Goal: Task Accomplishment & Management: Manage account settings

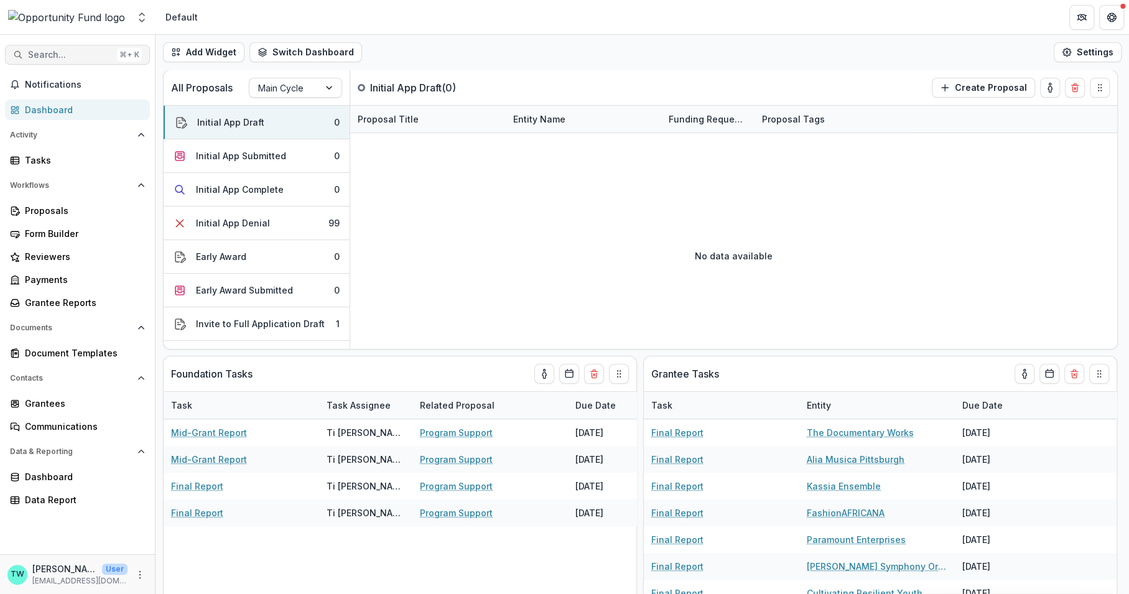
click at [86, 57] on span "Search..." at bounding box center [70, 55] width 84 height 11
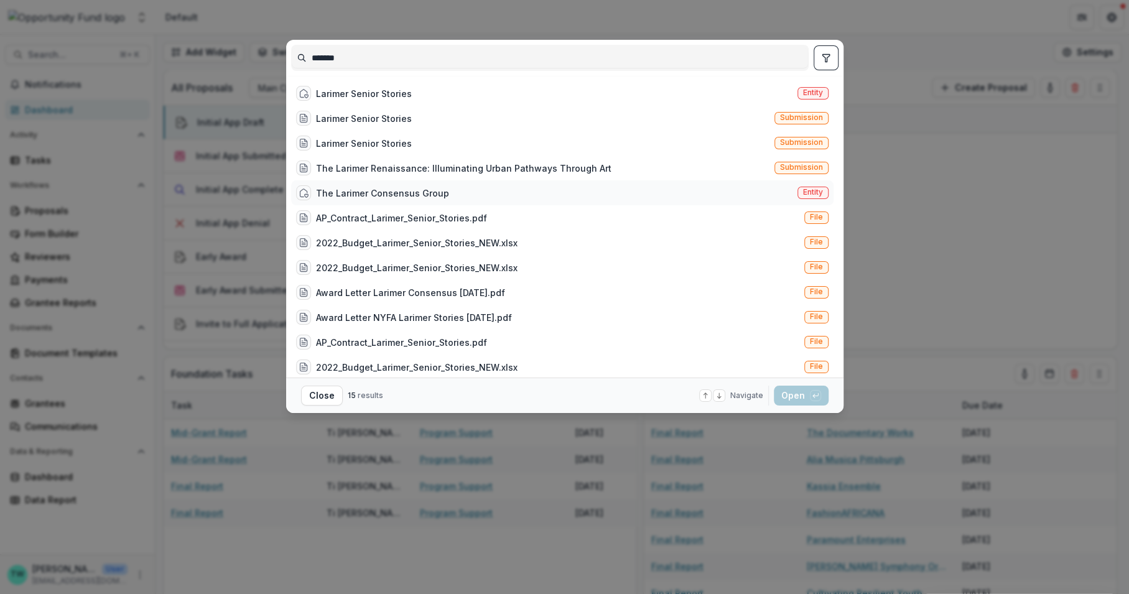
type input "*******"
click at [803, 194] on span "Entity" at bounding box center [813, 192] width 20 height 9
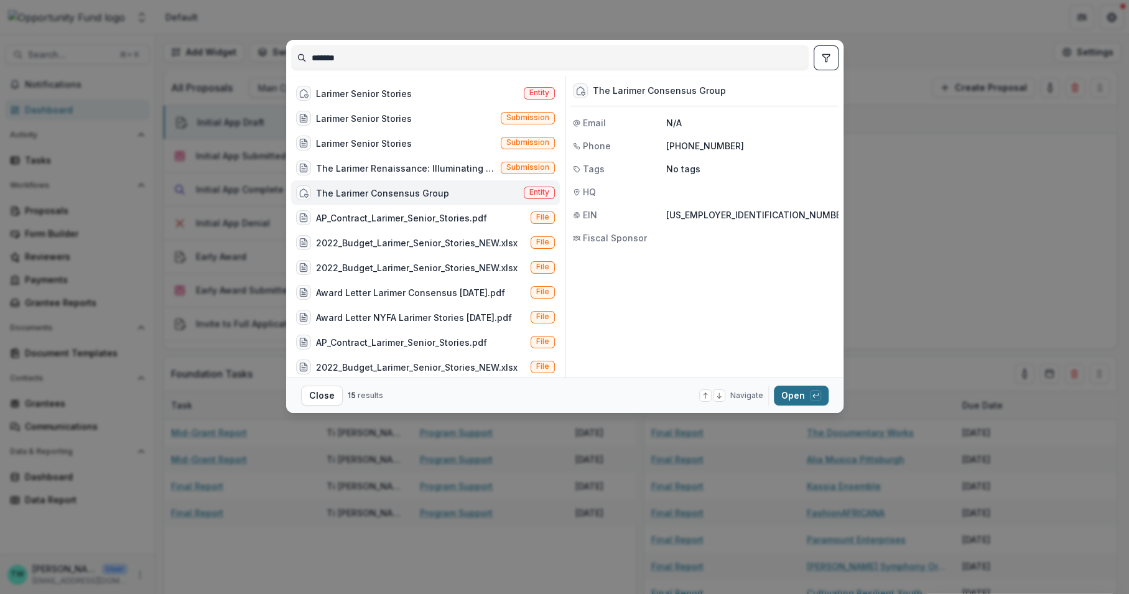
click at [800, 391] on button "Open with enter key" at bounding box center [801, 396] width 55 height 20
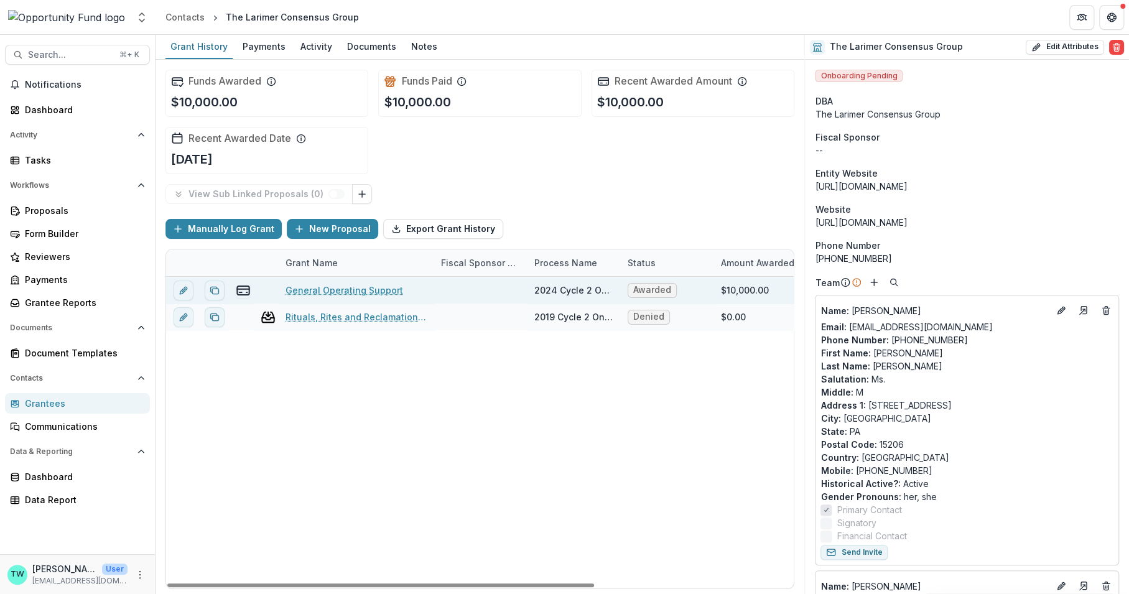
click at [338, 287] on link "General Operating Support" at bounding box center [344, 290] width 118 height 13
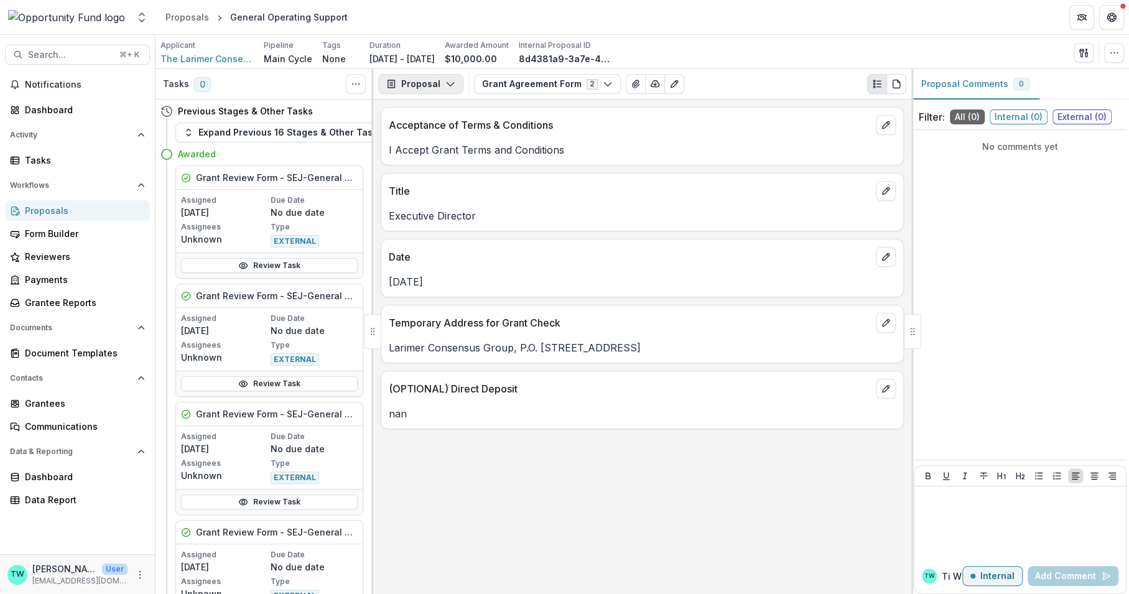
click at [445, 79] on icon "button" at bounding box center [450, 84] width 10 height 10
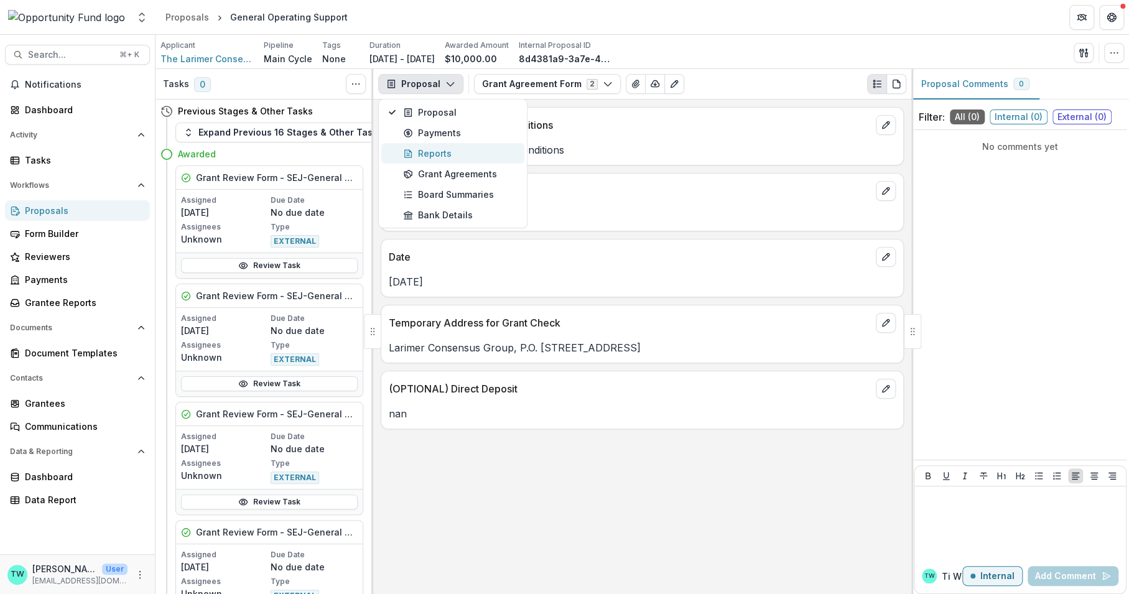
click at [428, 149] on div "Reports" at bounding box center [460, 153] width 114 height 13
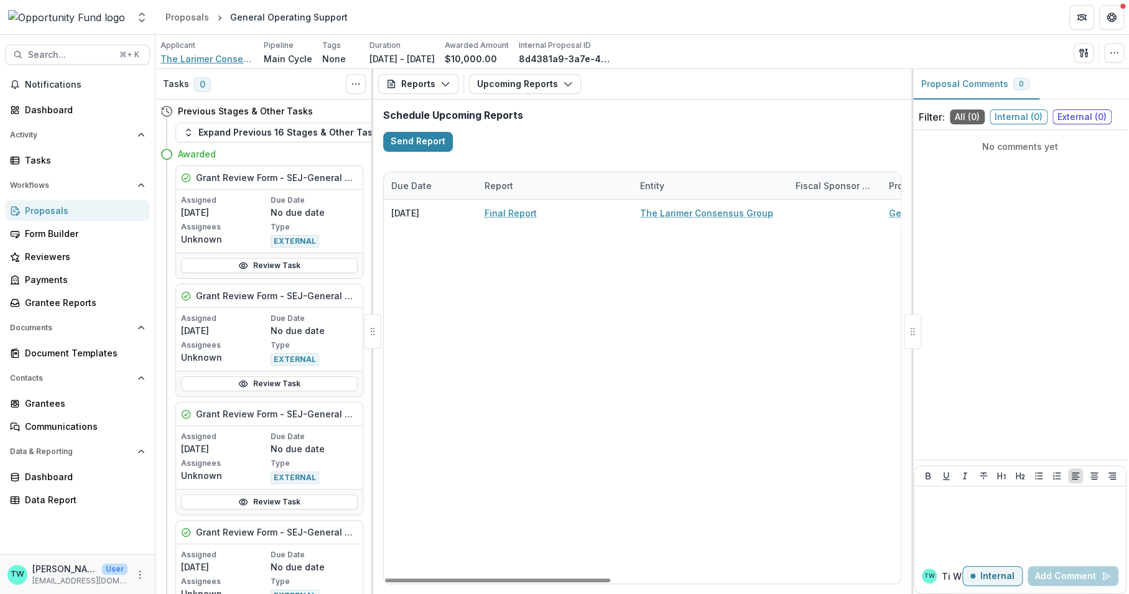
click at [202, 56] on span "The Larimer Consensus Group" at bounding box center [206, 58] width 93 height 13
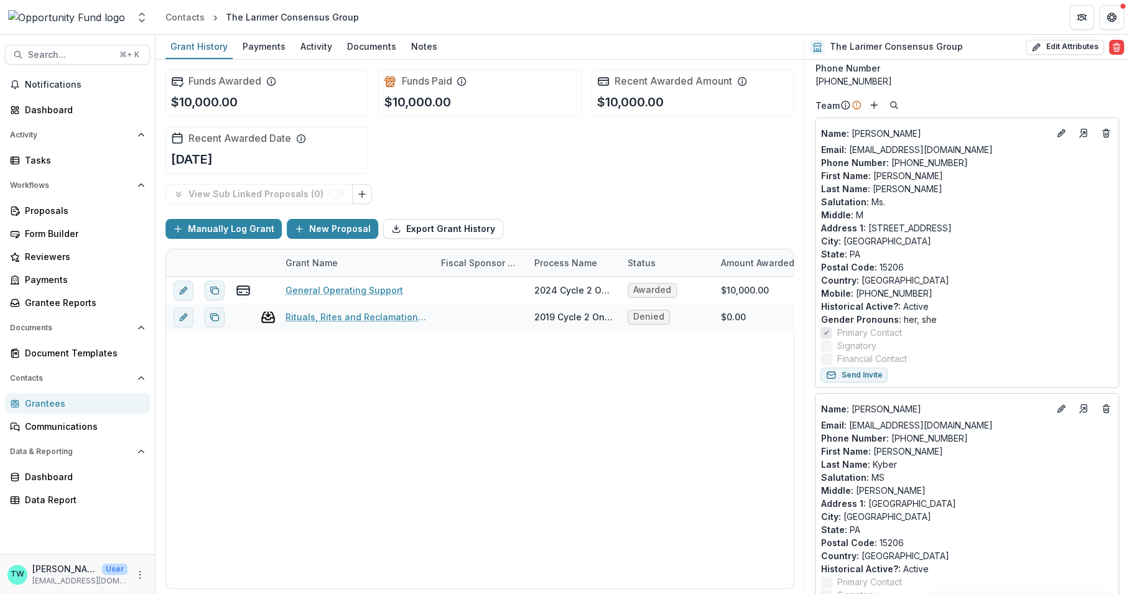
scroll to position [177, 0]
click at [1057, 131] on icon "Edit" at bounding box center [1061, 134] width 10 height 10
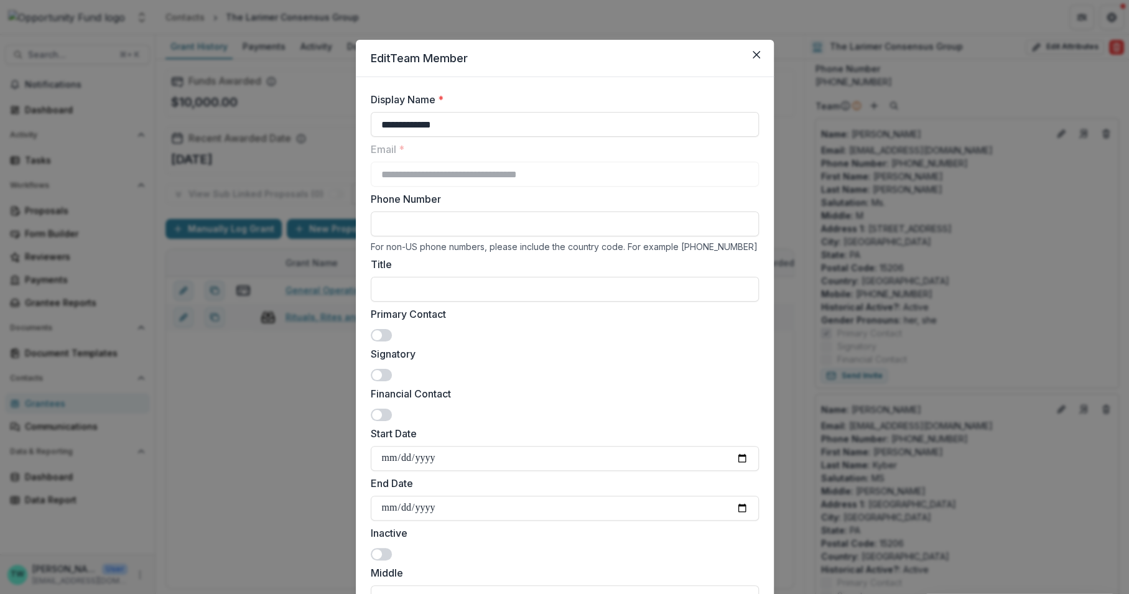
click at [384, 374] on span at bounding box center [381, 375] width 21 height 12
click at [372, 376] on span at bounding box center [381, 375] width 21 height 12
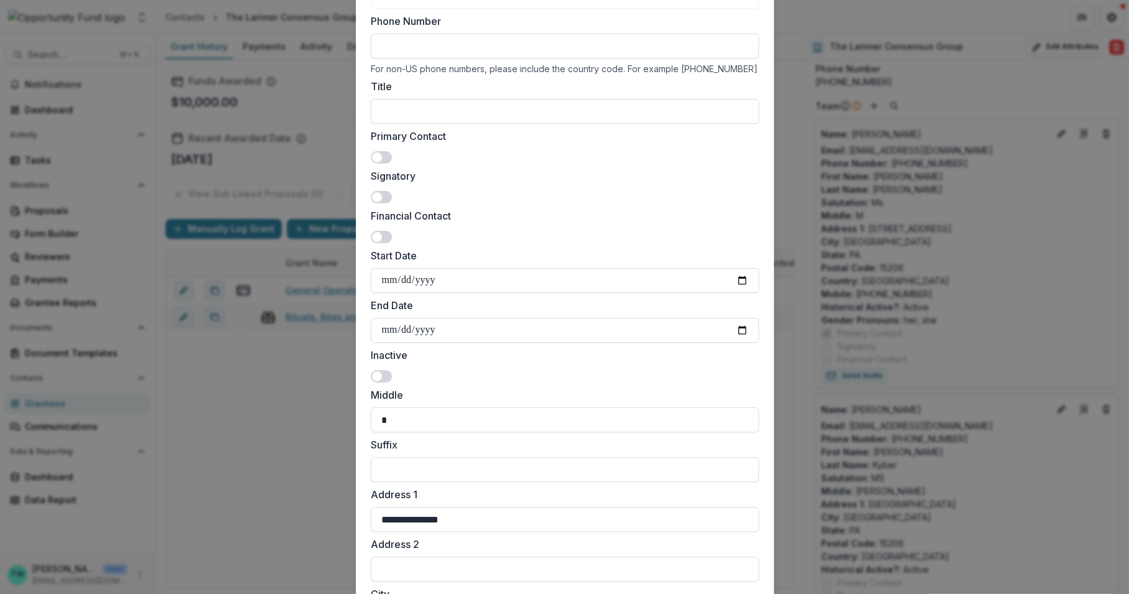
scroll to position [0, 0]
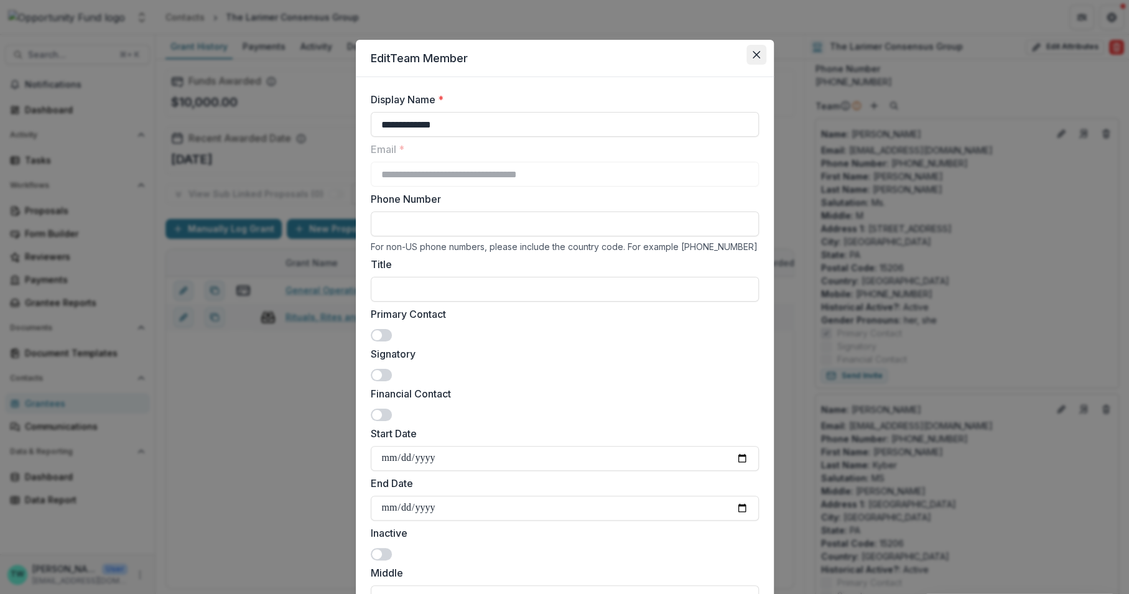
click at [752, 56] on icon "Close" at bounding box center [755, 54] width 7 height 7
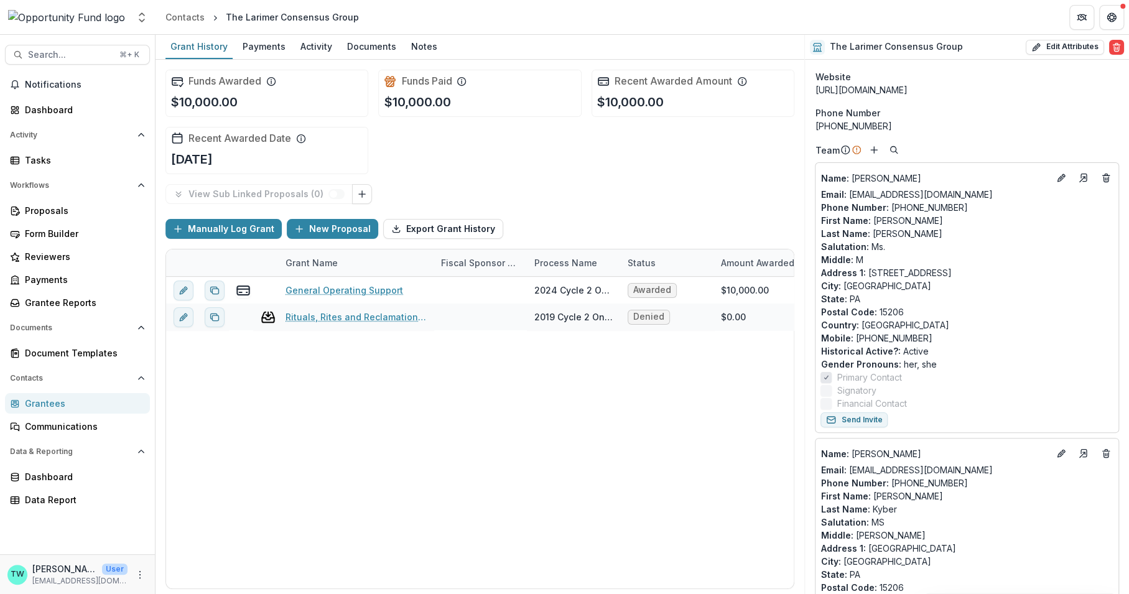
scroll to position [142, 0]
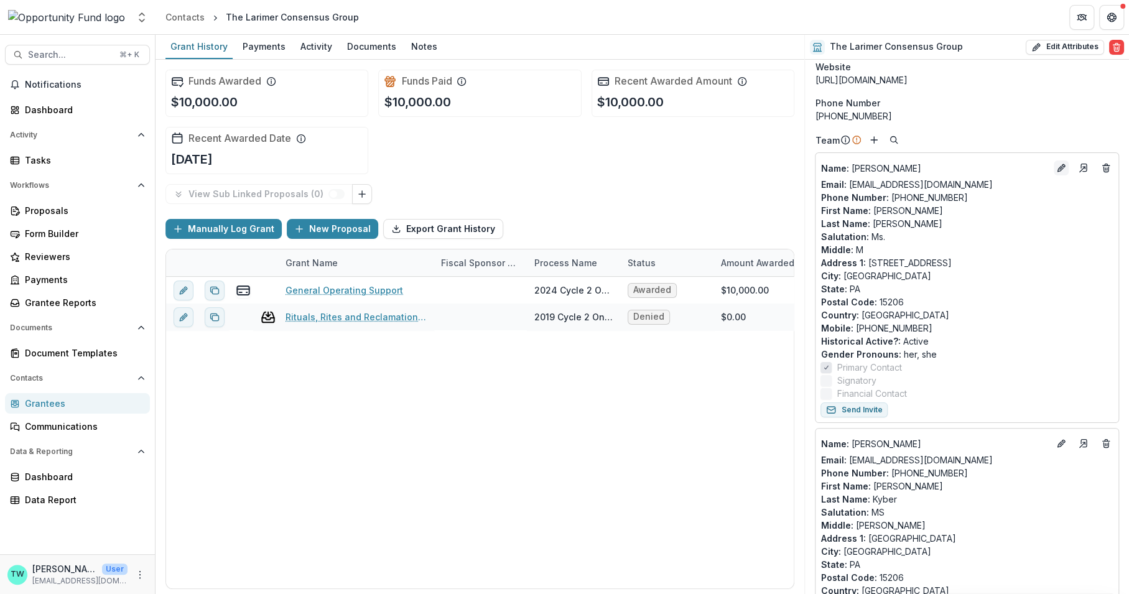
click at [1057, 166] on icon "Edit" at bounding box center [1060, 169] width 6 height 6
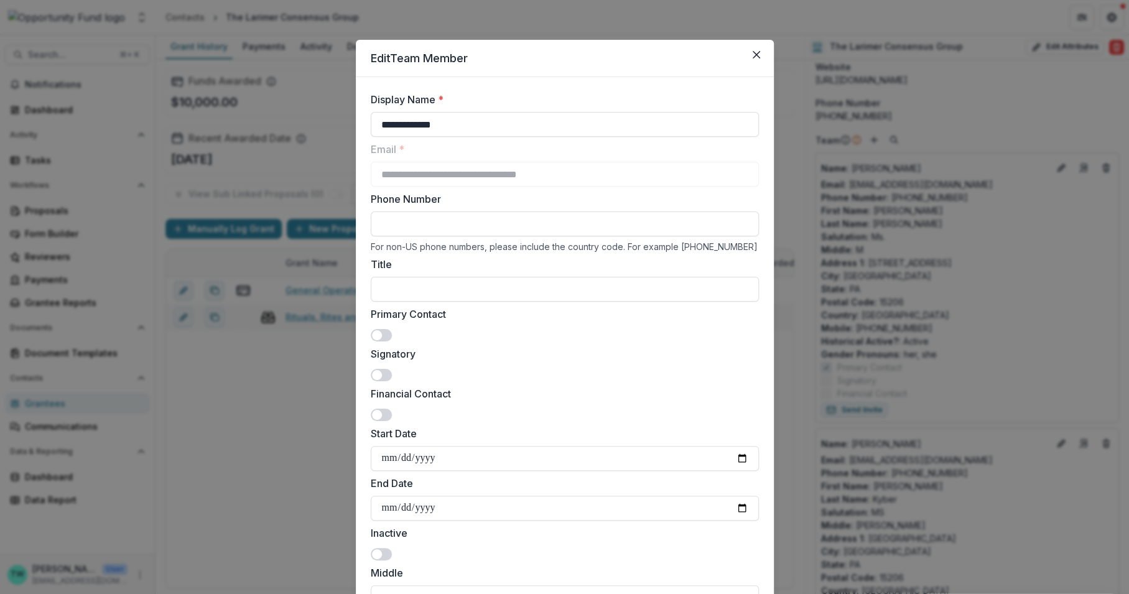
click at [382, 378] on span at bounding box center [381, 375] width 21 height 12
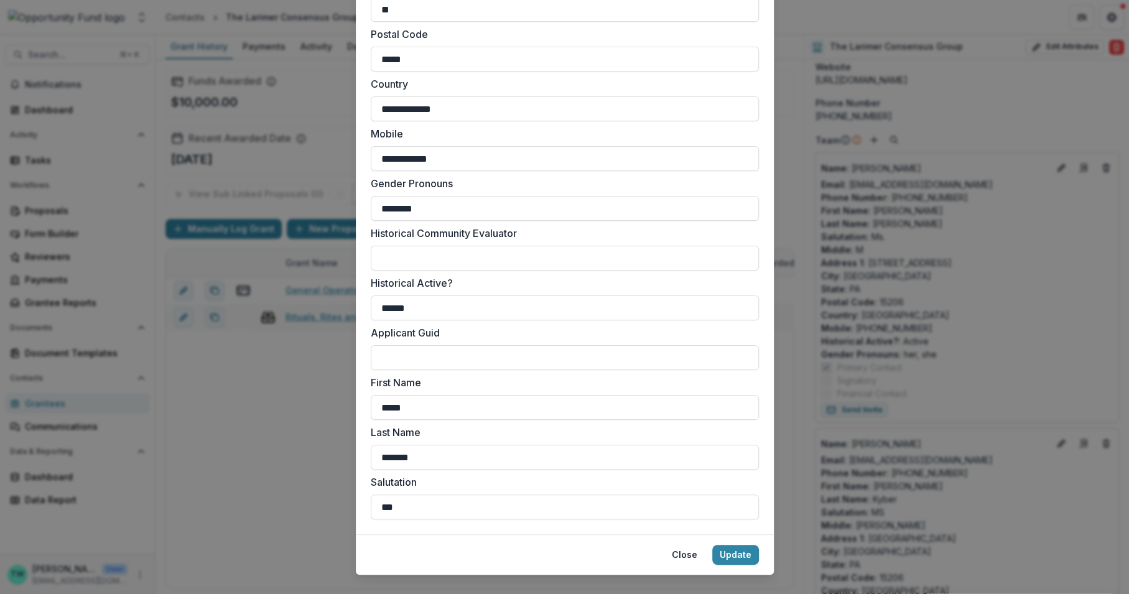
scroll to position [857, 0]
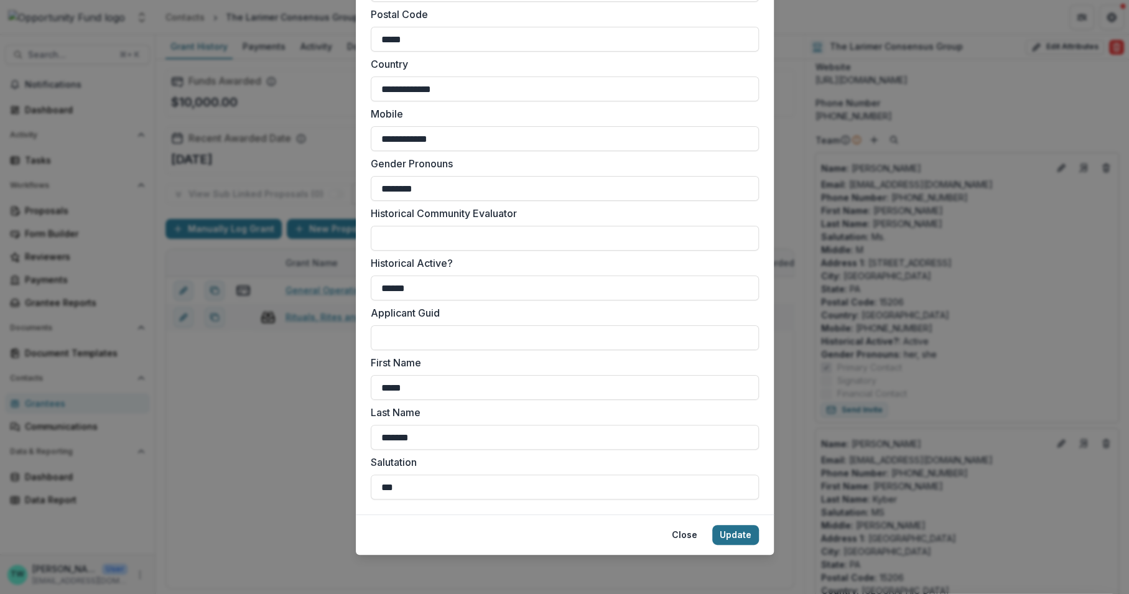
click at [731, 537] on button "Update" at bounding box center [735, 535] width 47 height 20
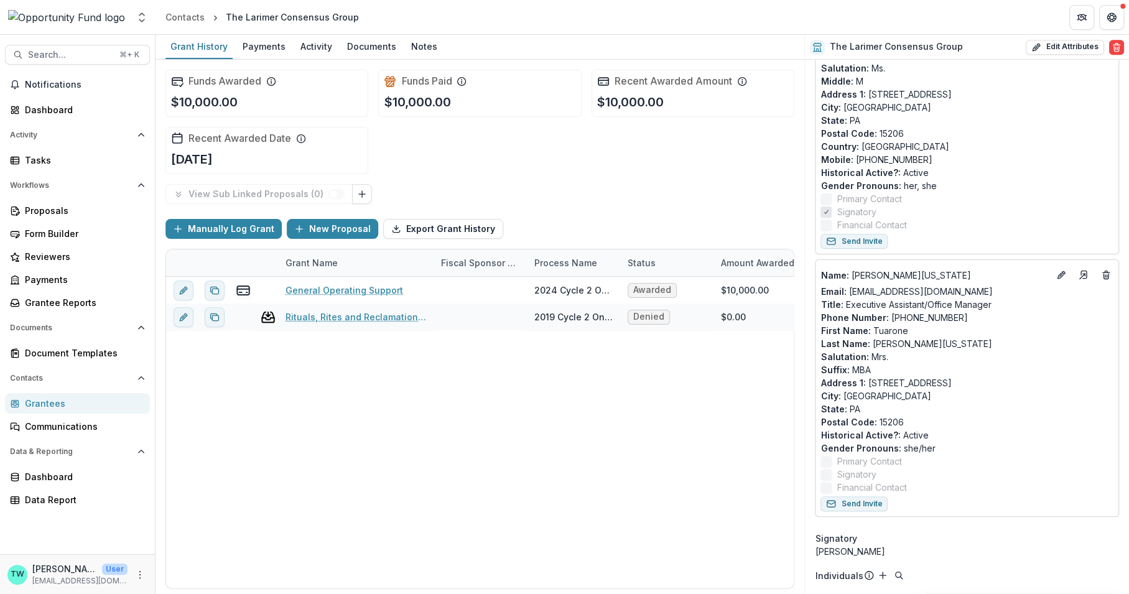
scroll to position [562, 0]
click at [1062, 269] on icon "Edit" at bounding box center [1063, 270] width 3 height 3
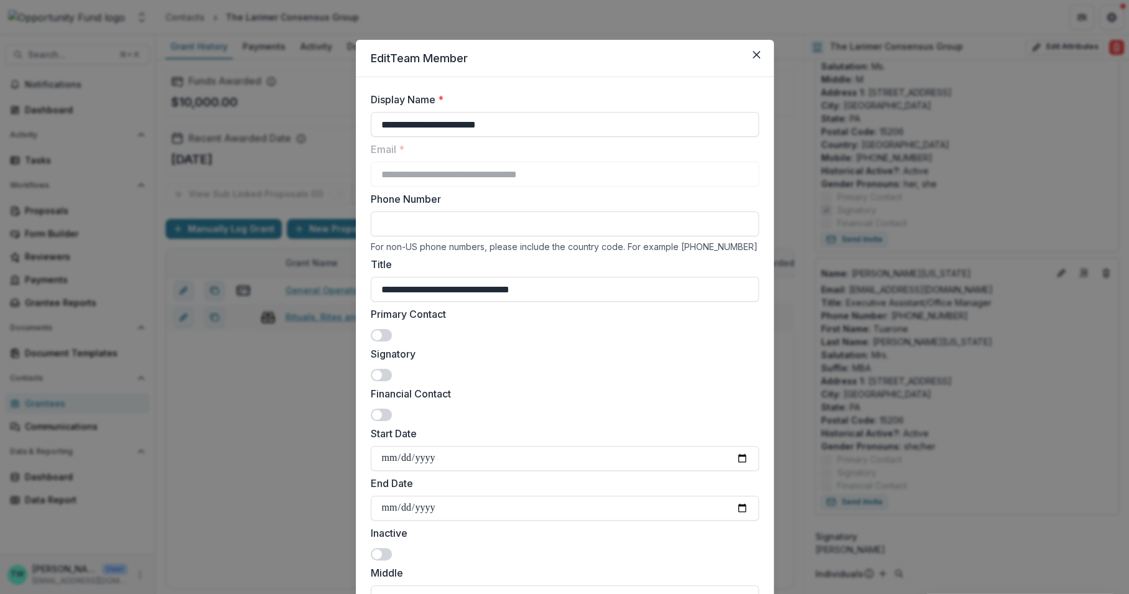
click at [378, 335] on span at bounding box center [377, 335] width 10 height 10
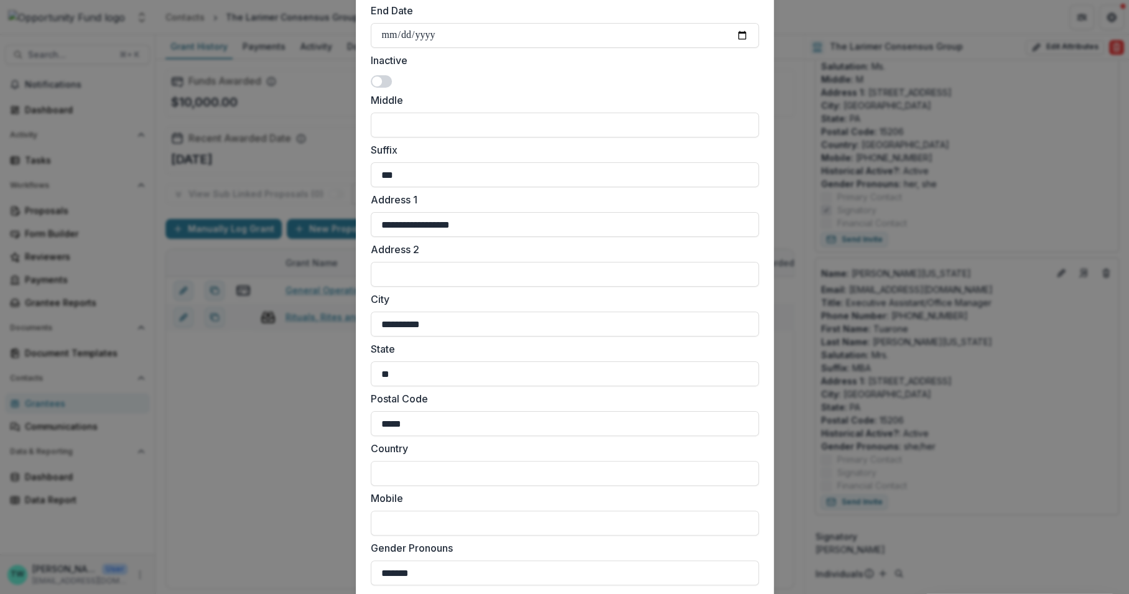
scroll to position [857, 0]
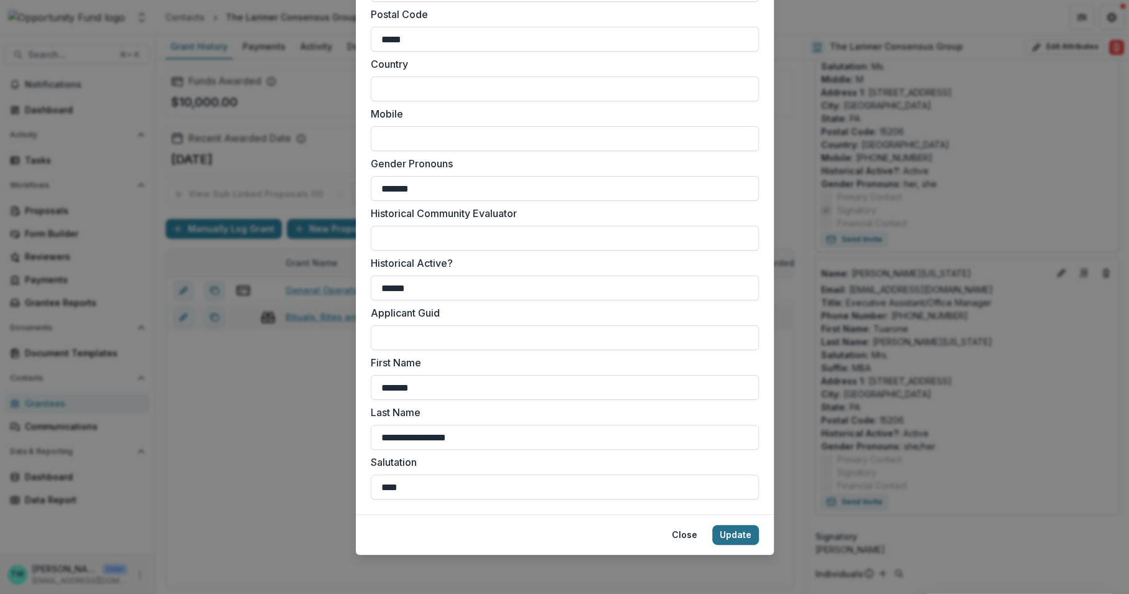
click at [733, 537] on button "Update" at bounding box center [735, 535] width 47 height 20
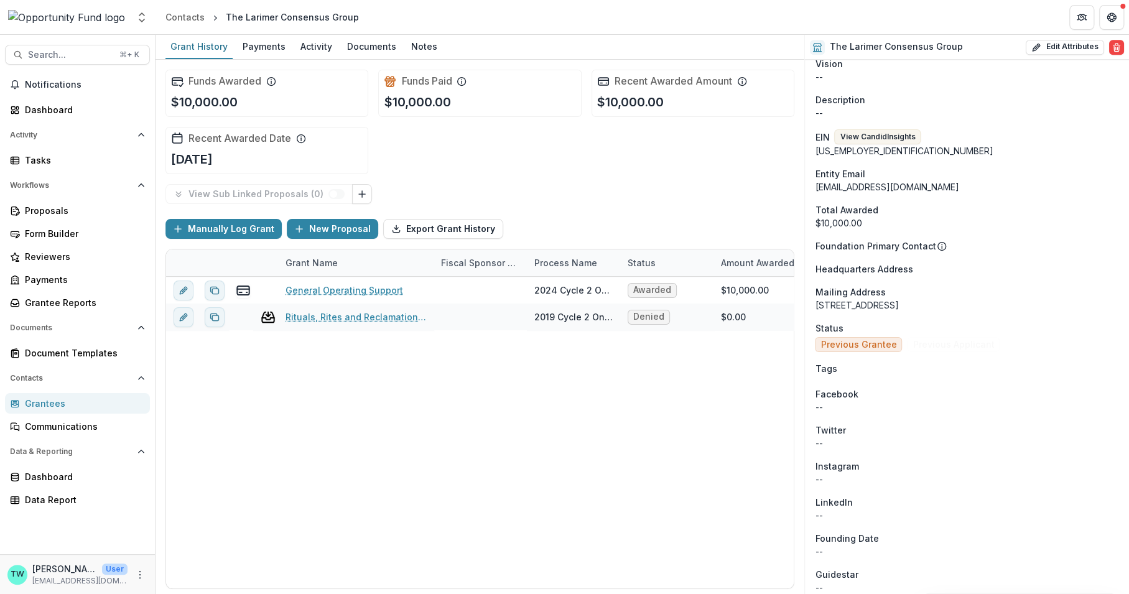
scroll to position [1136, 0]
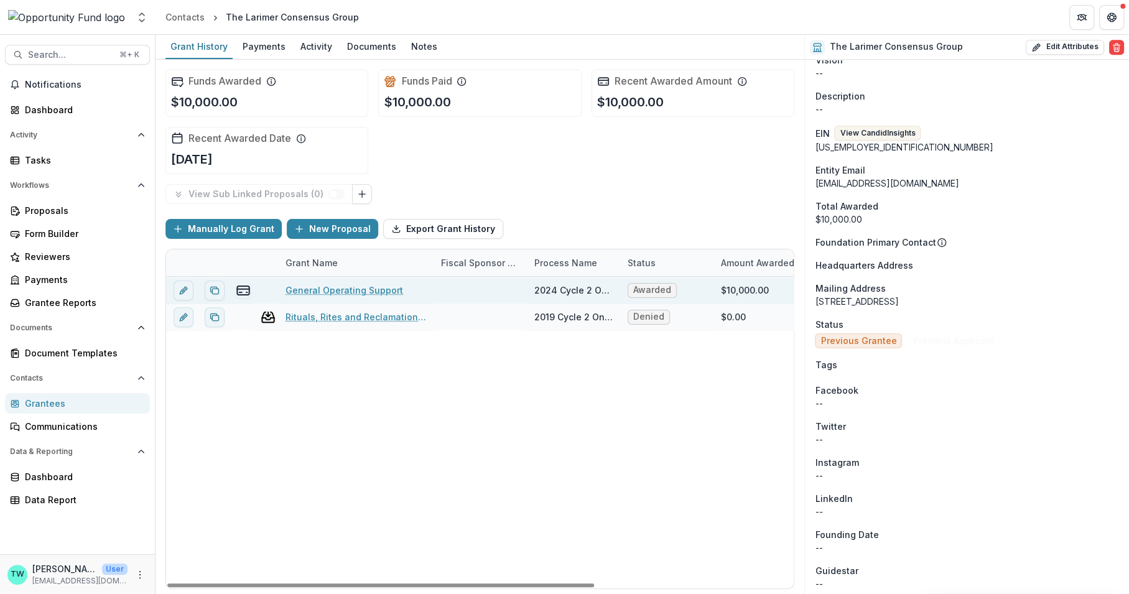
click at [364, 287] on link "General Operating Support" at bounding box center [344, 290] width 118 height 13
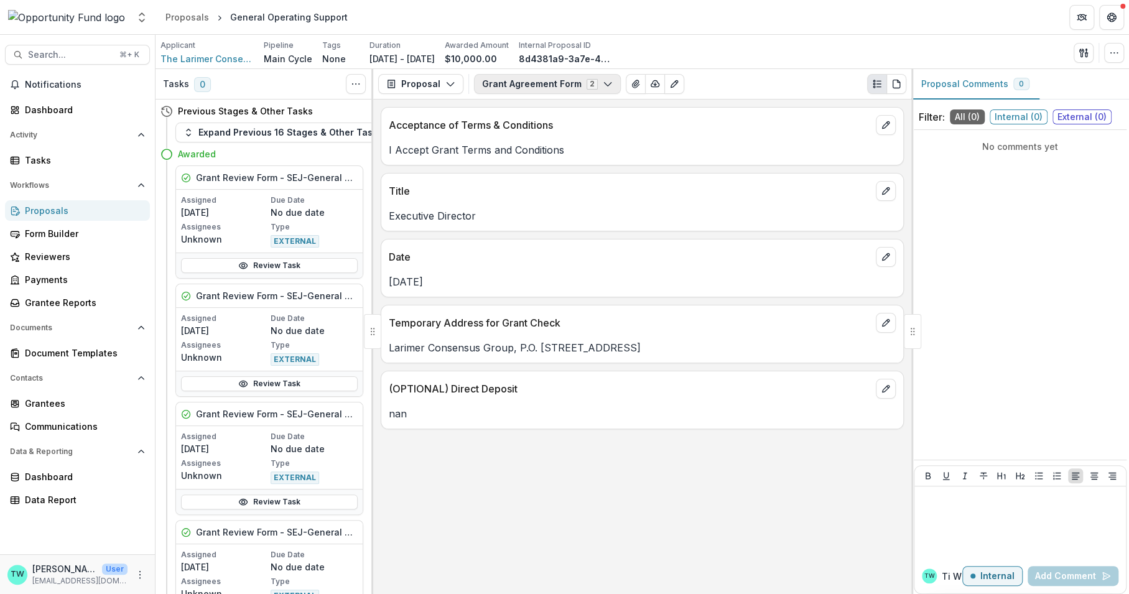
click at [603, 79] on icon "button" at bounding box center [608, 84] width 10 height 10
click at [419, 92] on button "Proposal" at bounding box center [420, 84] width 85 height 20
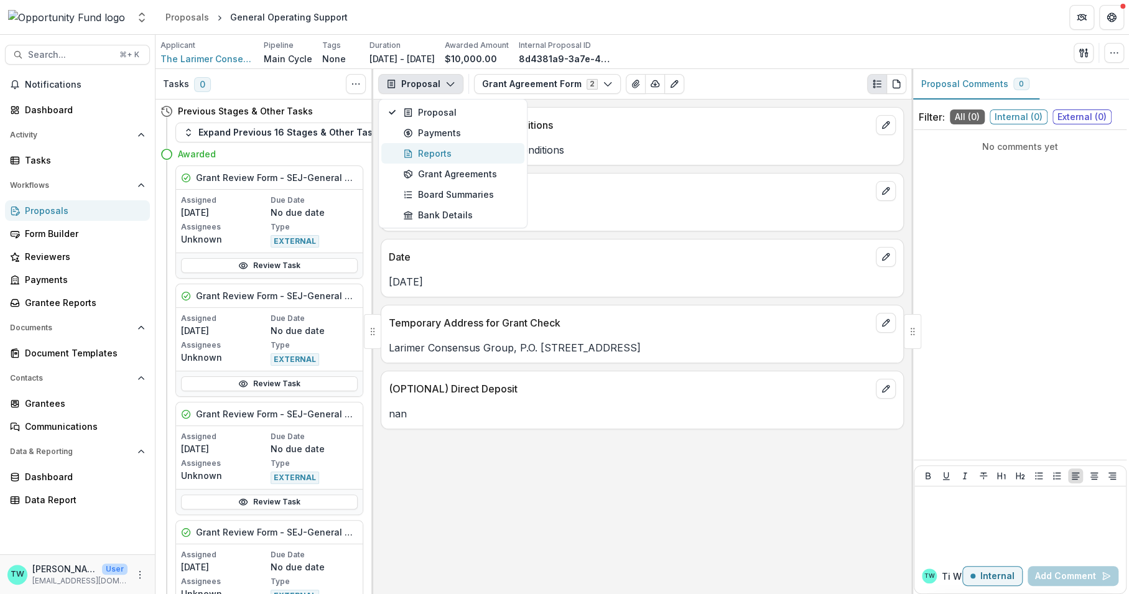
click at [429, 155] on div "Reports" at bounding box center [460, 153] width 114 height 13
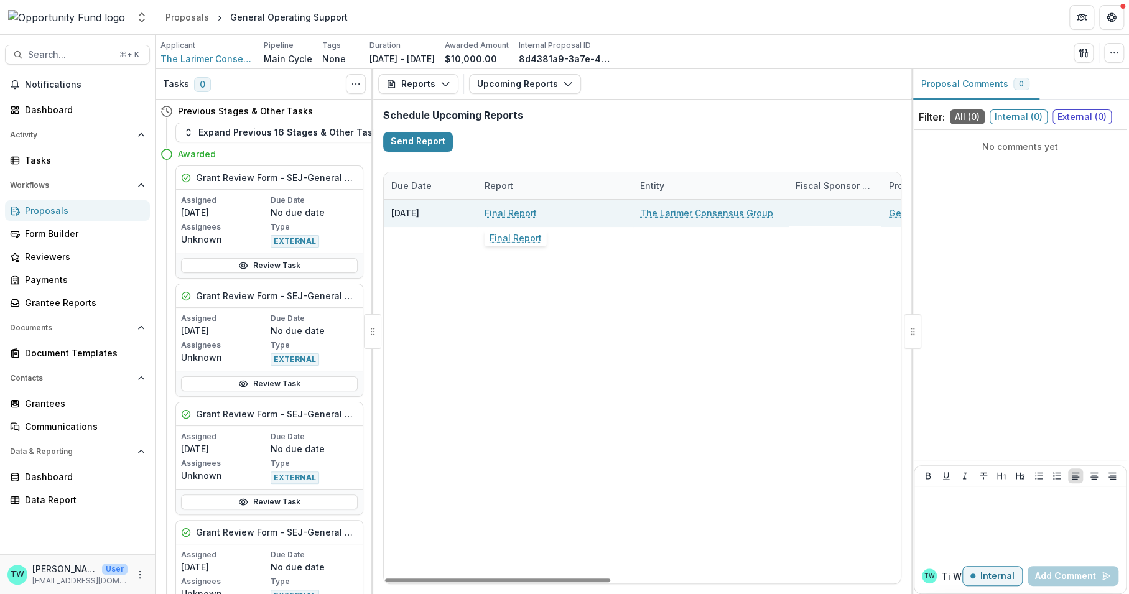
click at [506, 214] on link "Final Report" at bounding box center [510, 212] width 52 height 13
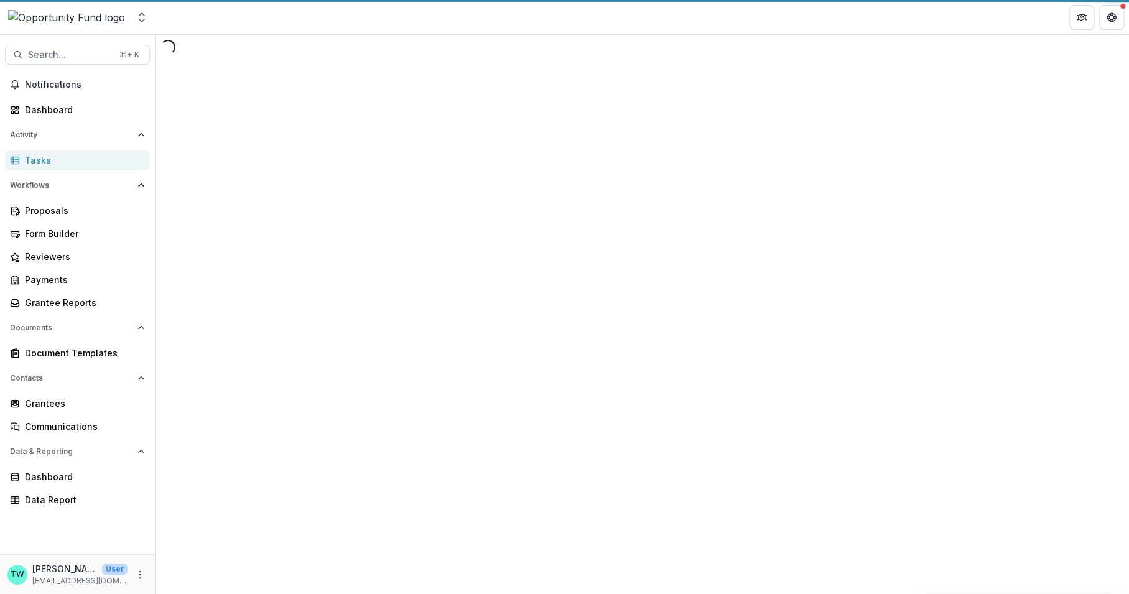
select select "********"
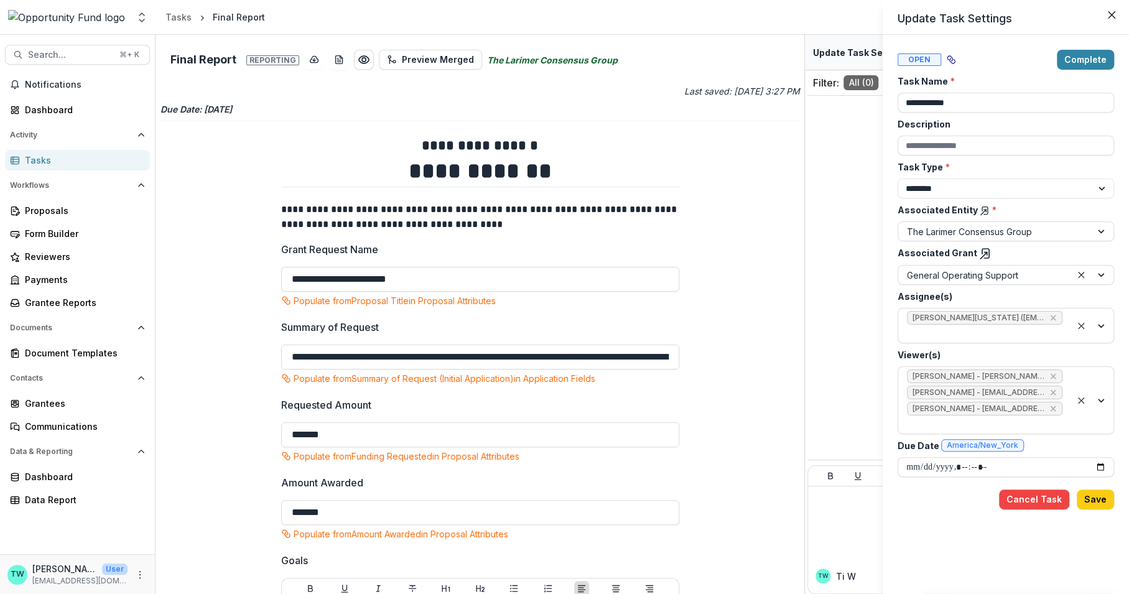
click at [674, 458] on div "**********" at bounding box center [564, 297] width 1129 height 594
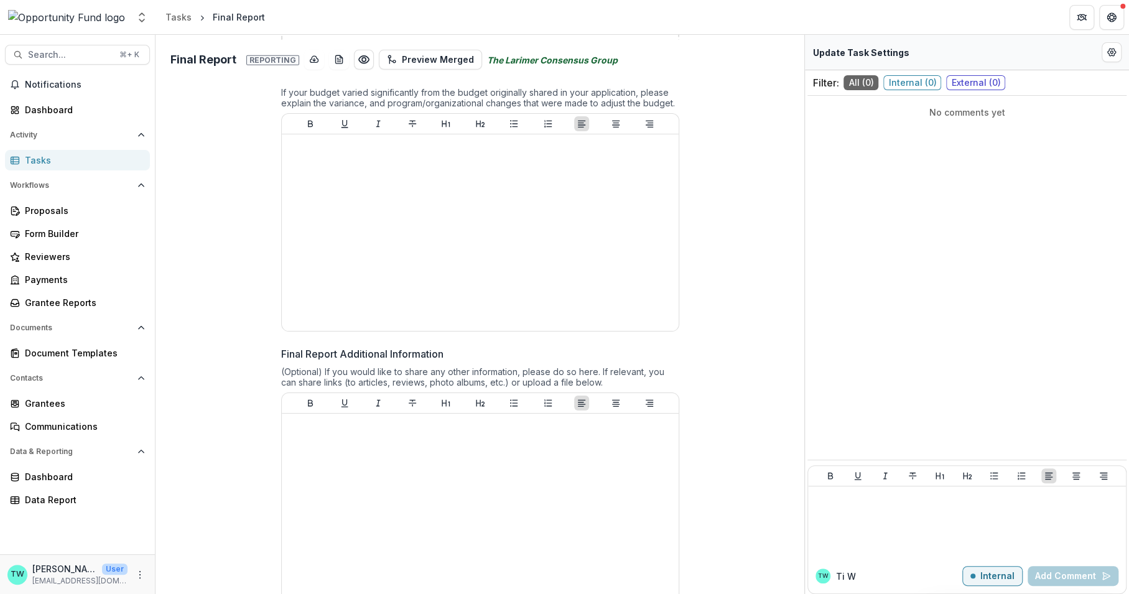
scroll to position [2600, 0]
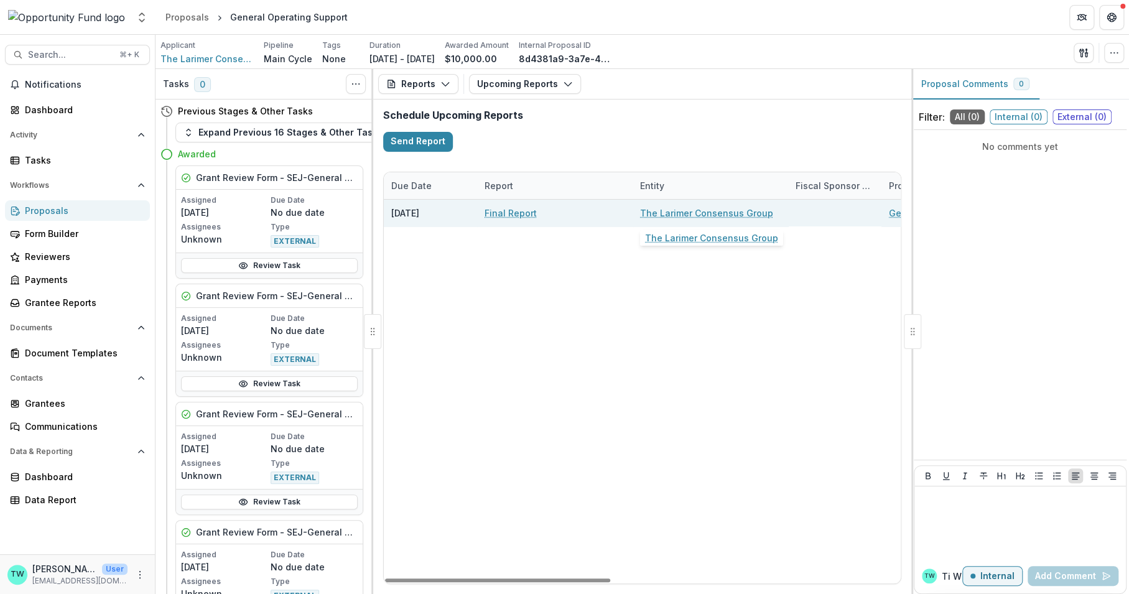
click at [688, 213] on link "The Larimer Consensus Group" at bounding box center [706, 212] width 133 height 13
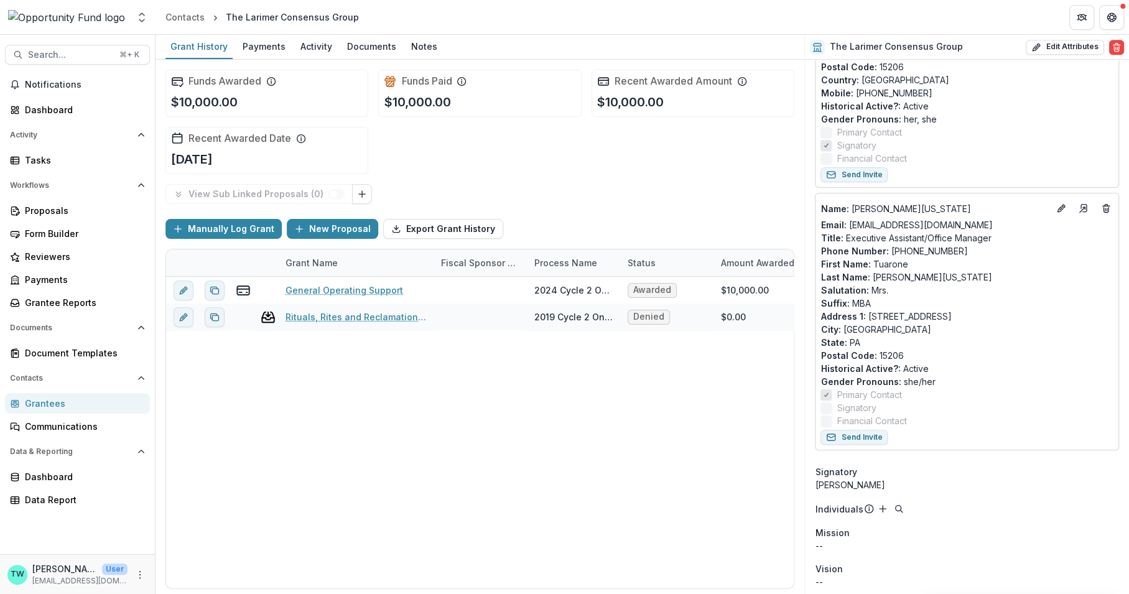
scroll to position [627, 0]
click at [867, 437] on button "Send Invite" at bounding box center [853, 436] width 67 height 15
click at [52, 427] on div "Communications" at bounding box center [82, 426] width 115 height 13
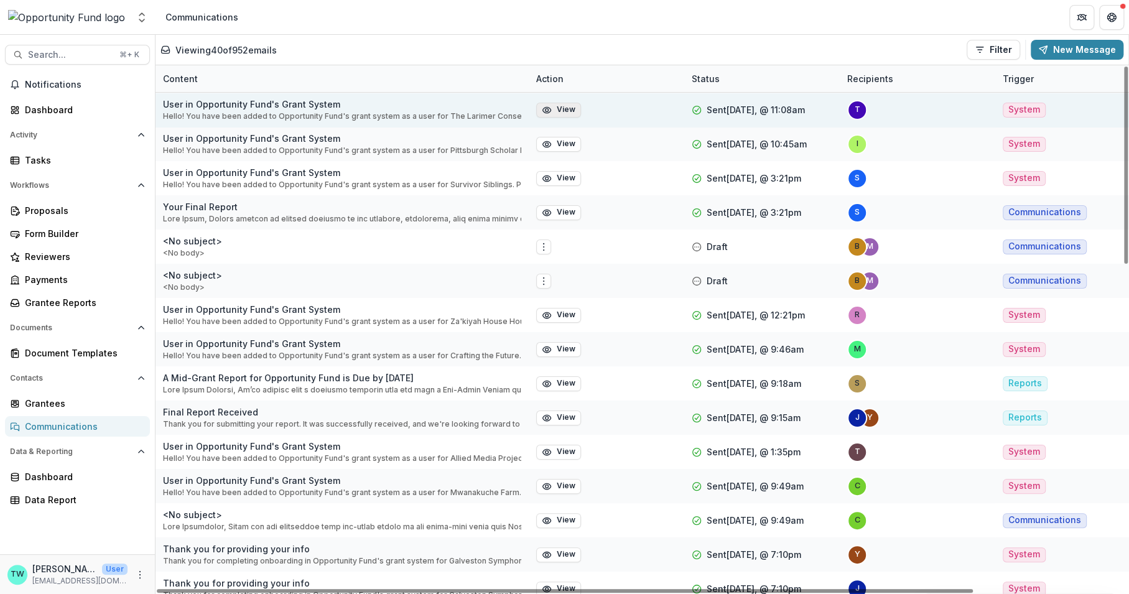
click at [553, 112] on button "View" at bounding box center [558, 110] width 45 height 15
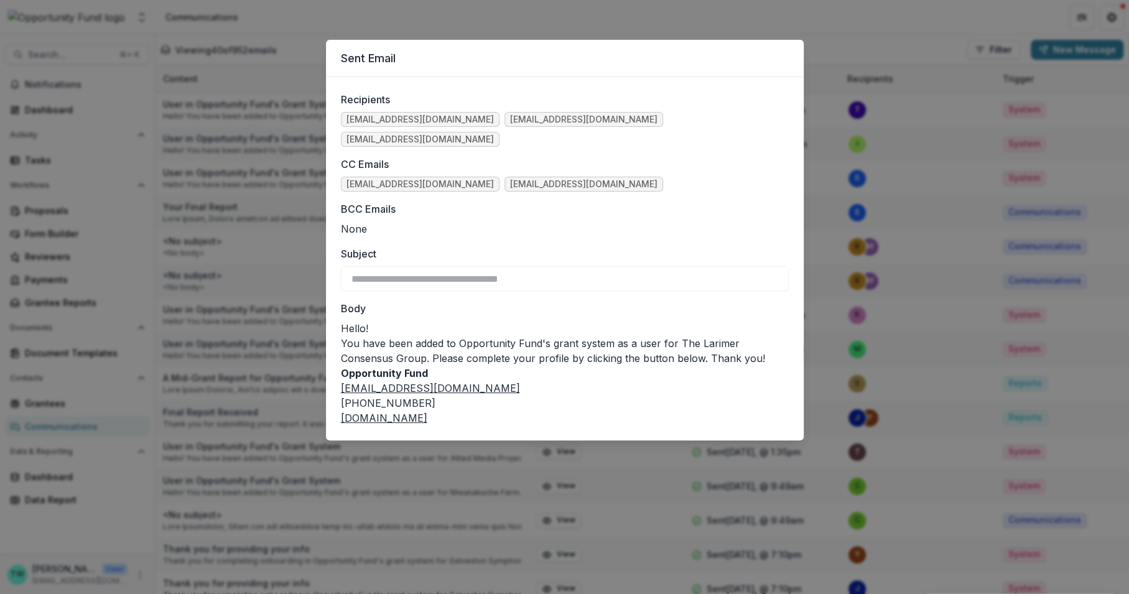
click at [562, 16] on div "**********" at bounding box center [564, 297] width 1129 height 594
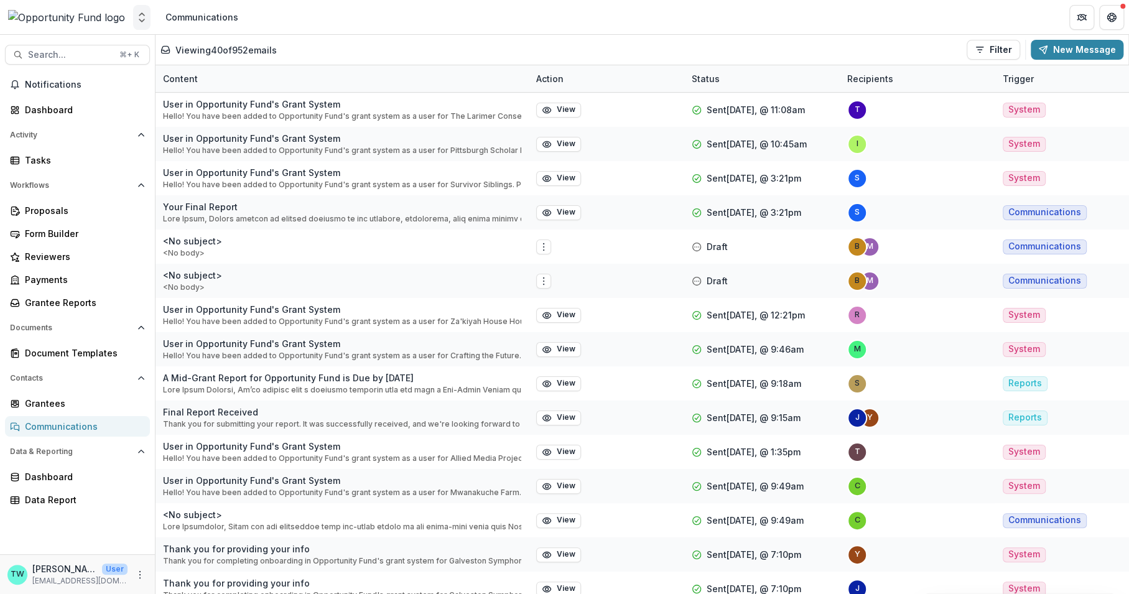
click at [141, 12] on icon "Open entity switcher" at bounding box center [142, 17] width 12 height 12
click at [86, 95] on div "Opportunity Fund" at bounding box center [68, 93] width 76 height 13
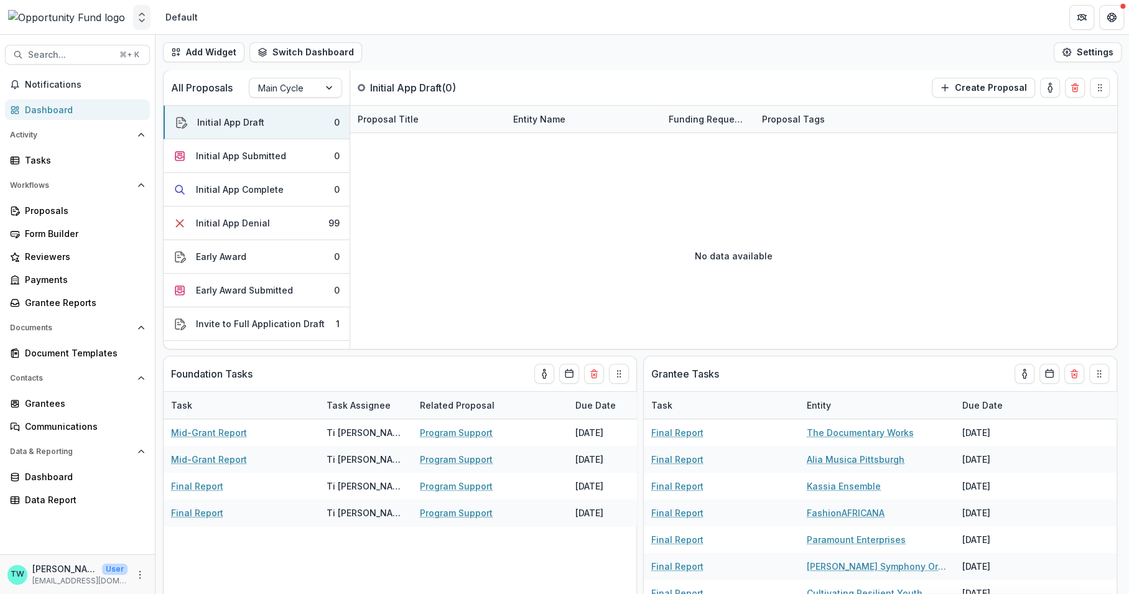
click at [142, 10] on button "Open entity switcher" at bounding box center [141, 17] width 17 height 25
click at [103, 114] on link "Admin Settings" at bounding box center [77, 120] width 149 height 21
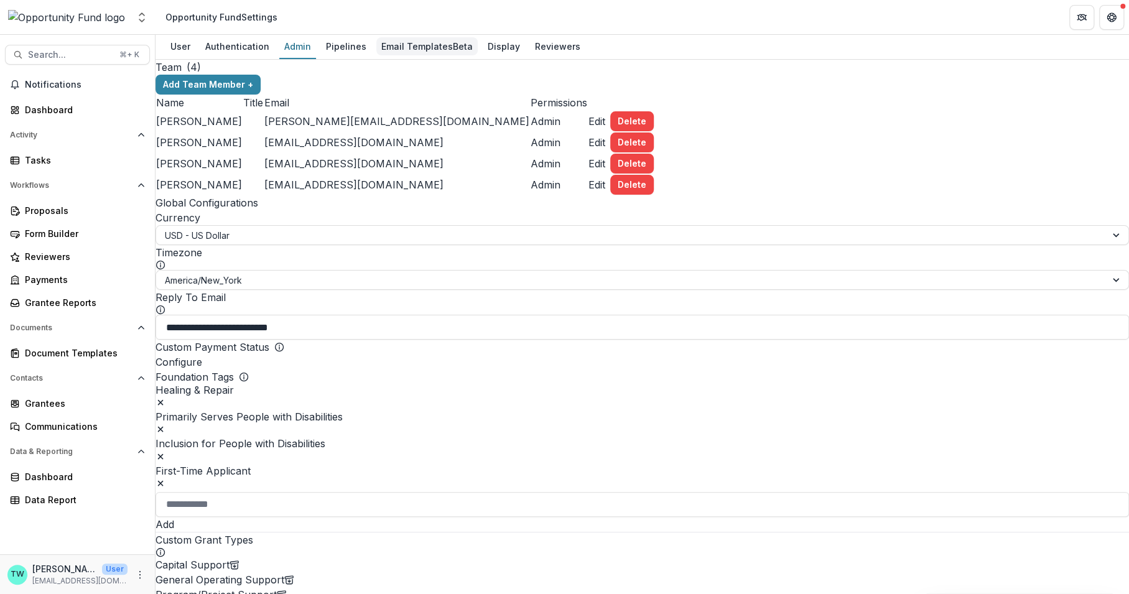
click at [402, 49] on div "Email Templates Beta" at bounding box center [426, 46] width 101 height 18
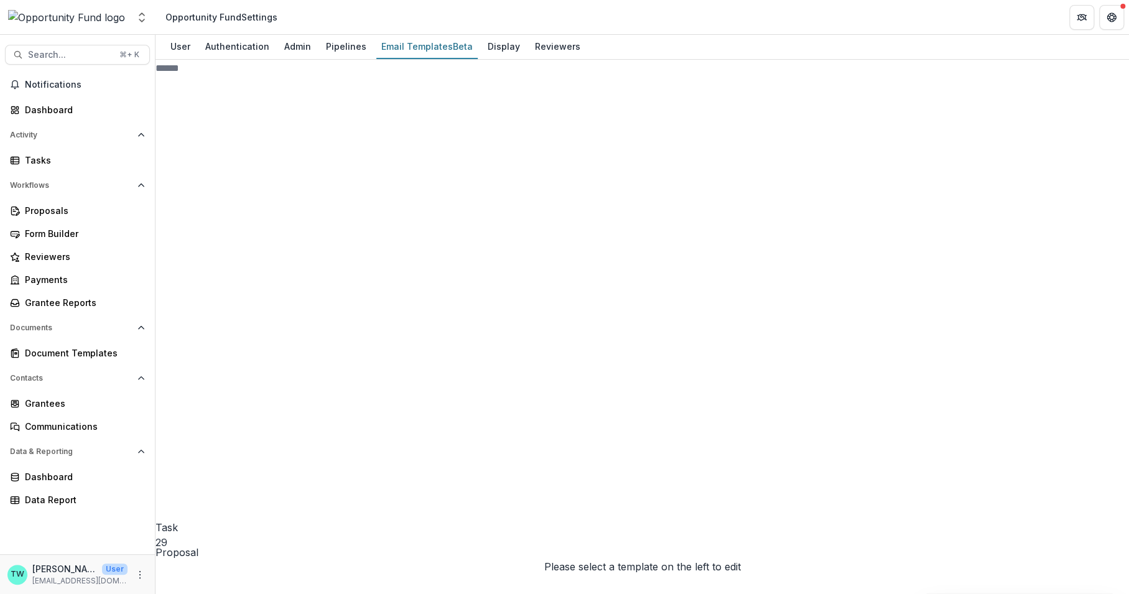
click at [180, 178] on div "Pipeline 2" at bounding box center [263, 368] width 217 height 464
click at [188, 368] on icon at bounding box center [269, 472] width 208 height 208
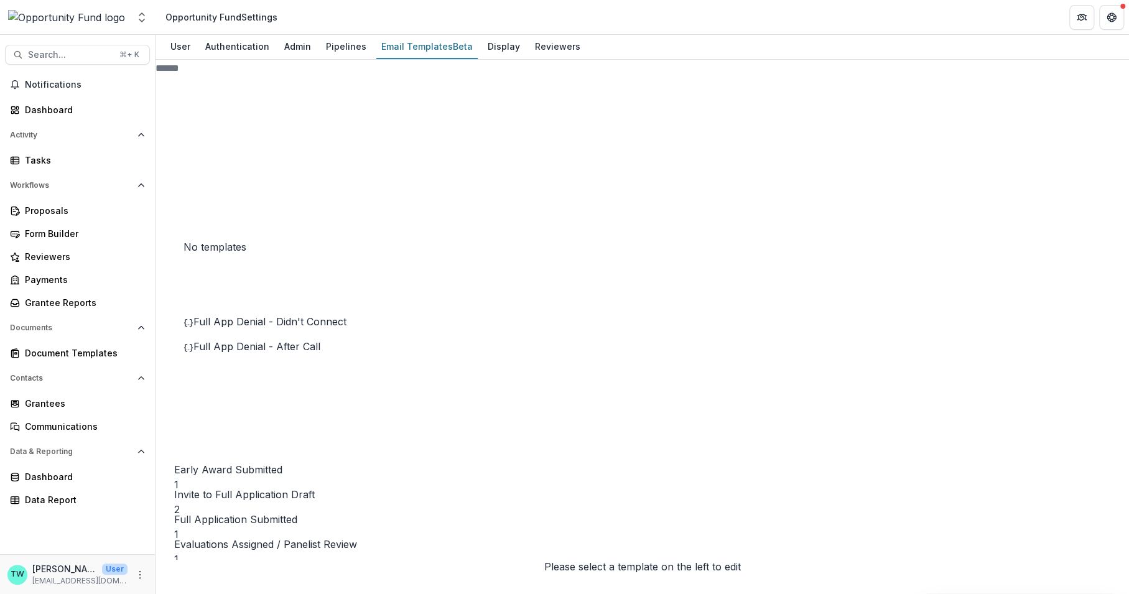
scroll to position [249, 0]
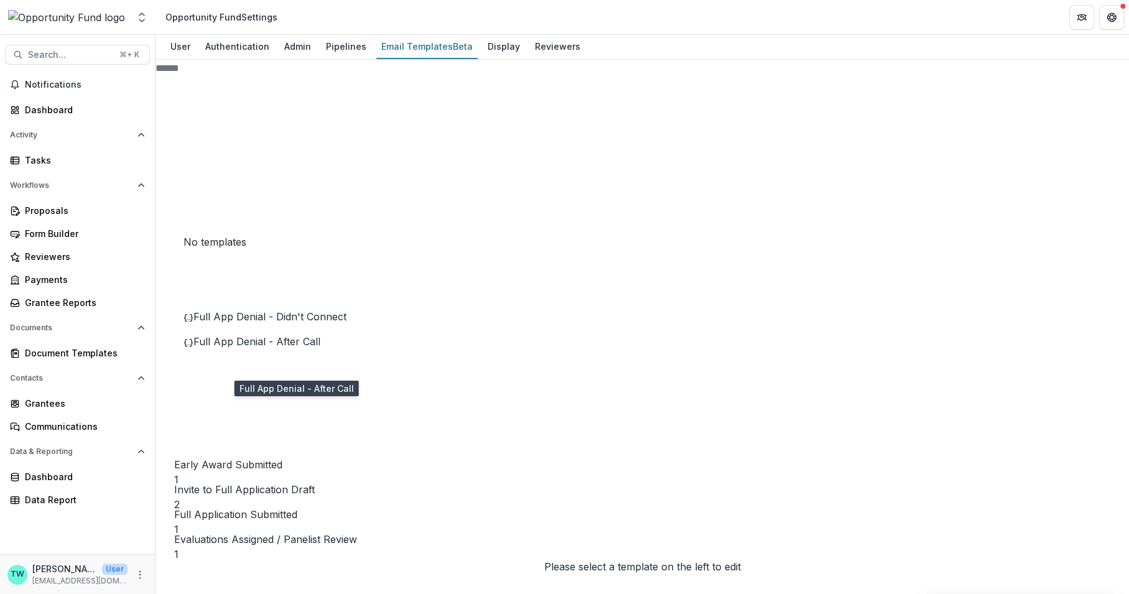
click at [231, 348] on span "Full App Denial - After Call" at bounding box center [256, 341] width 127 height 12
